Goal: Navigation & Orientation: Find specific page/section

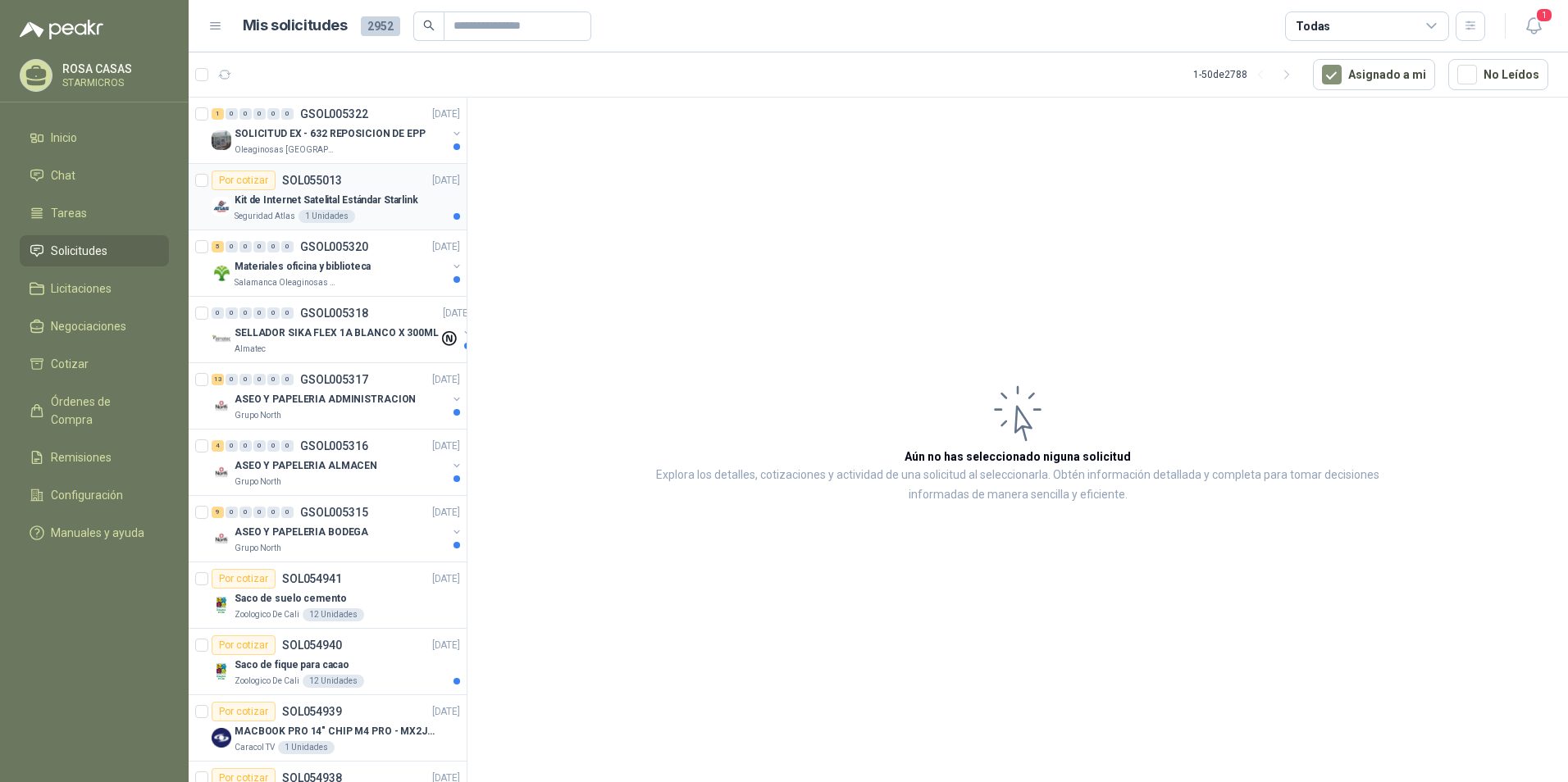
click at [367, 198] on p "Kit de Internet Satelital Estándar Starlink" at bounding box center [327, 200] width 184 height 15
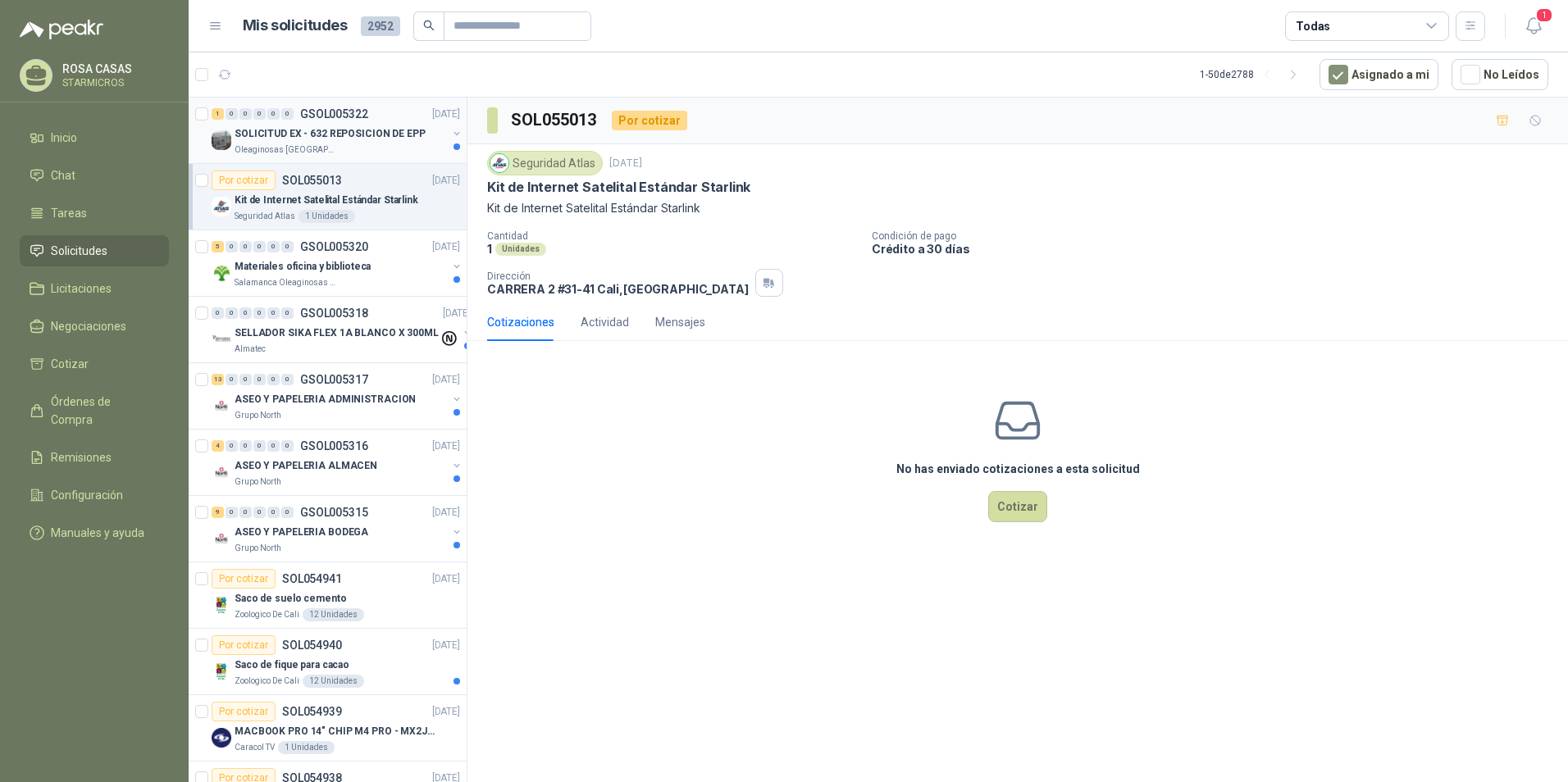
click at [334, 129] on p "SOLICITUD EX - 632 REPOSICION DE EPP" at bounding box center [330, 133] width 191 height 15
